Goal: Information Seeking & Learning: Learn about a topic

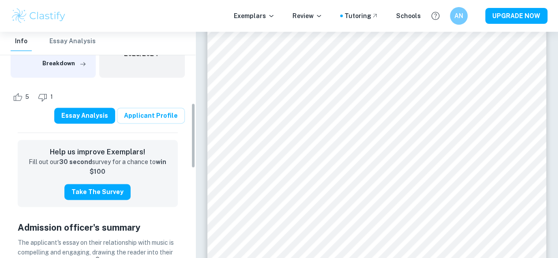
scroll to position [244, 0]
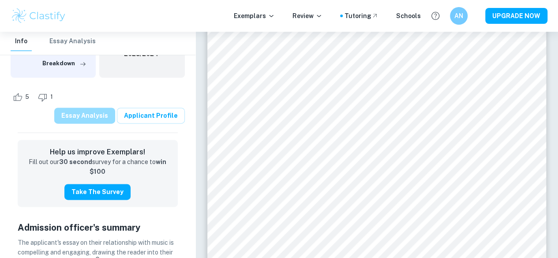
click at [98, 115] on button "Essay Analysis" at bounding box center [84, 116] width 61 height 16
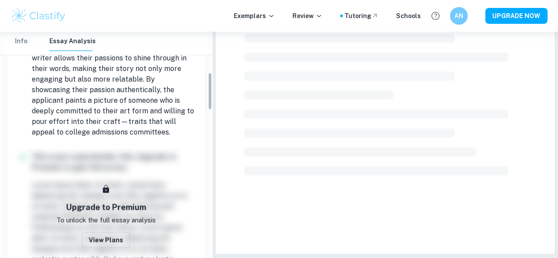
scroll to position [261, 0]
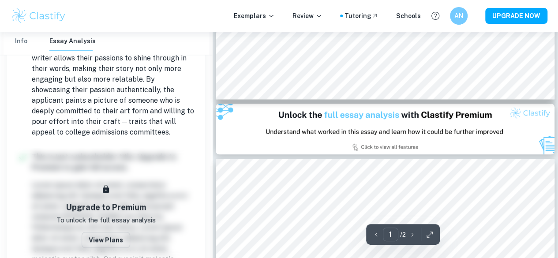
type input "2"
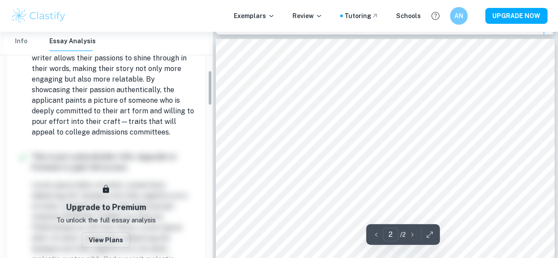
scroll to position [0, 0]
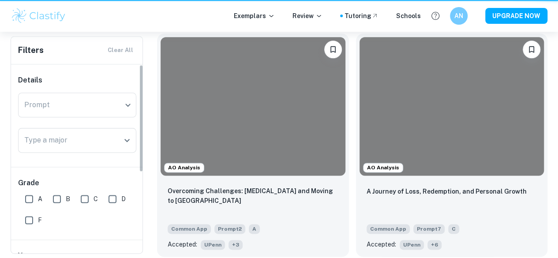
scroll to position [1399, 0]
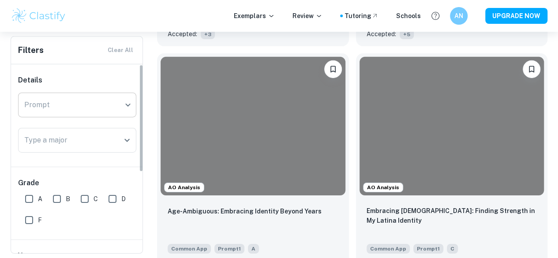
click at [126, 109] on div "​ Prompt" at bounding box center [77, 105] width 118 height 25
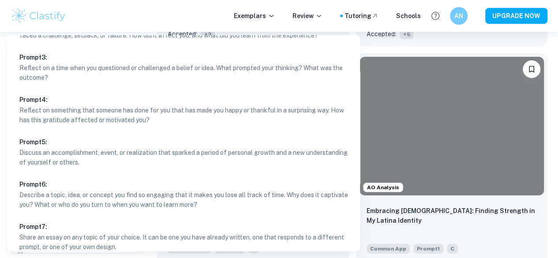
scroll to position [86, 0]
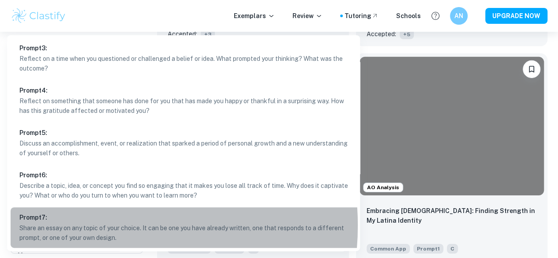
click at [81, 225] on p "Share an essay on any topic of your choice. It can be one you have already writ…" at bounding box center [186, 232] width 335 height 19
type input "7"
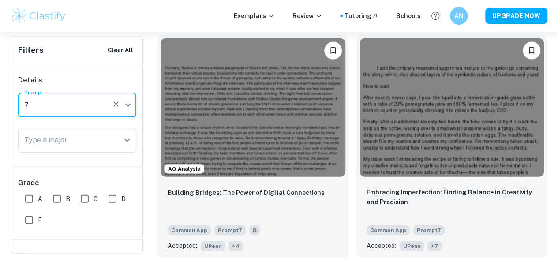
scroll to position [602, 0]
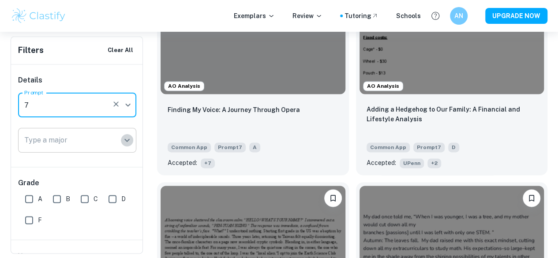
click at [123, 142] on icon "Open" at bounding box center [127, 140] width 11 height 11
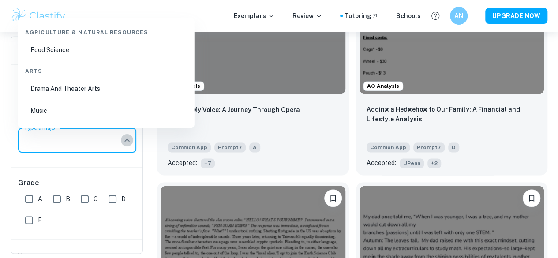
click at [123, 142] on icon "Close" at bounding box center [127, 140] width 11 height 11
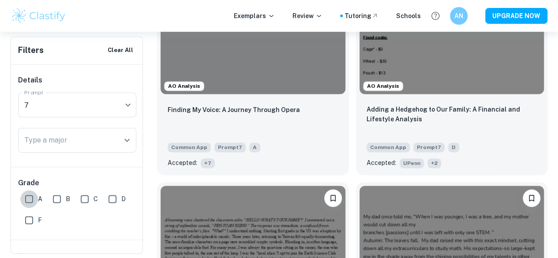
click at [29, 198] on input "A" at bounding box center [29, 199] width 18 height 18
checkbox input "true"
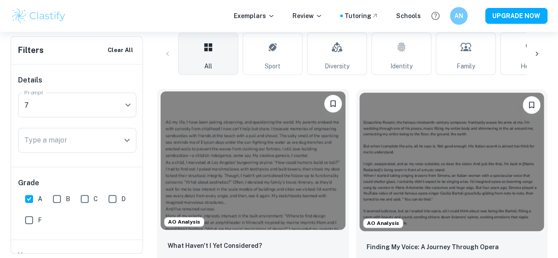
scroll to position [239, 0]
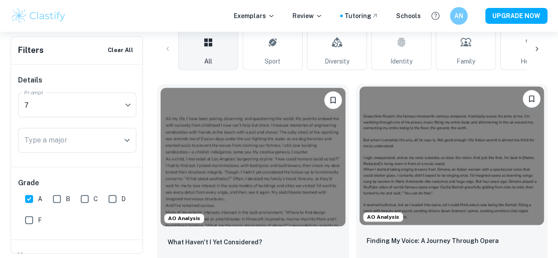
click at [359, 156] on img at bounding box center [451, 155] width 185 height 138
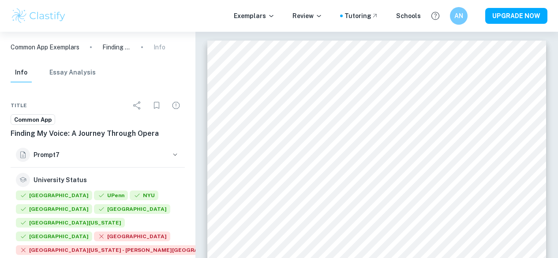
scroll to position [25, 0]
